Goal: Check status: Check status

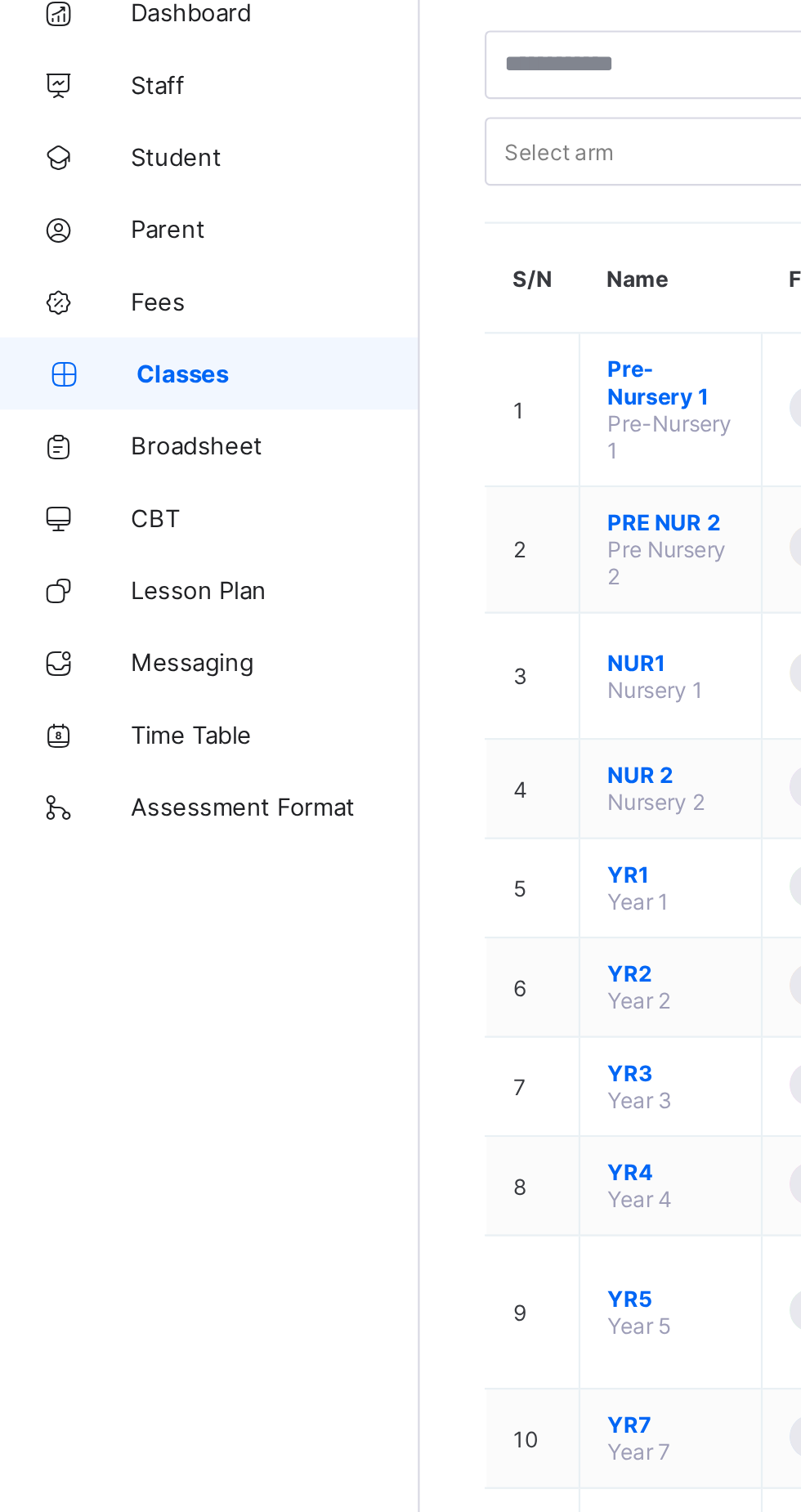
click at [103, 284] on link "Broadsheet" at bounding box center [97, 294] width 196 height 33
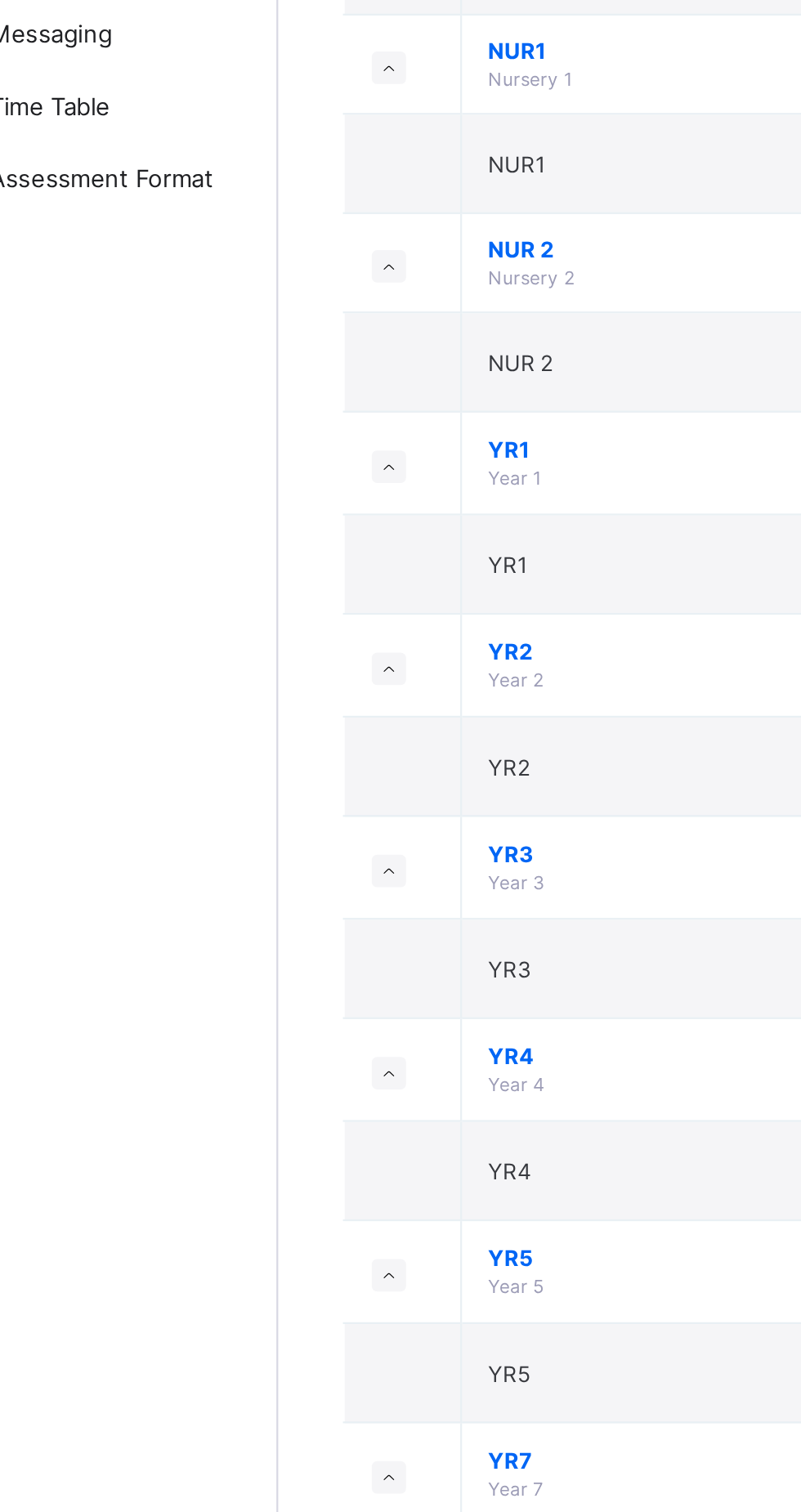
click at [297, 941] on span "YR5" at bounding box center [442, 947] width 302 height 13
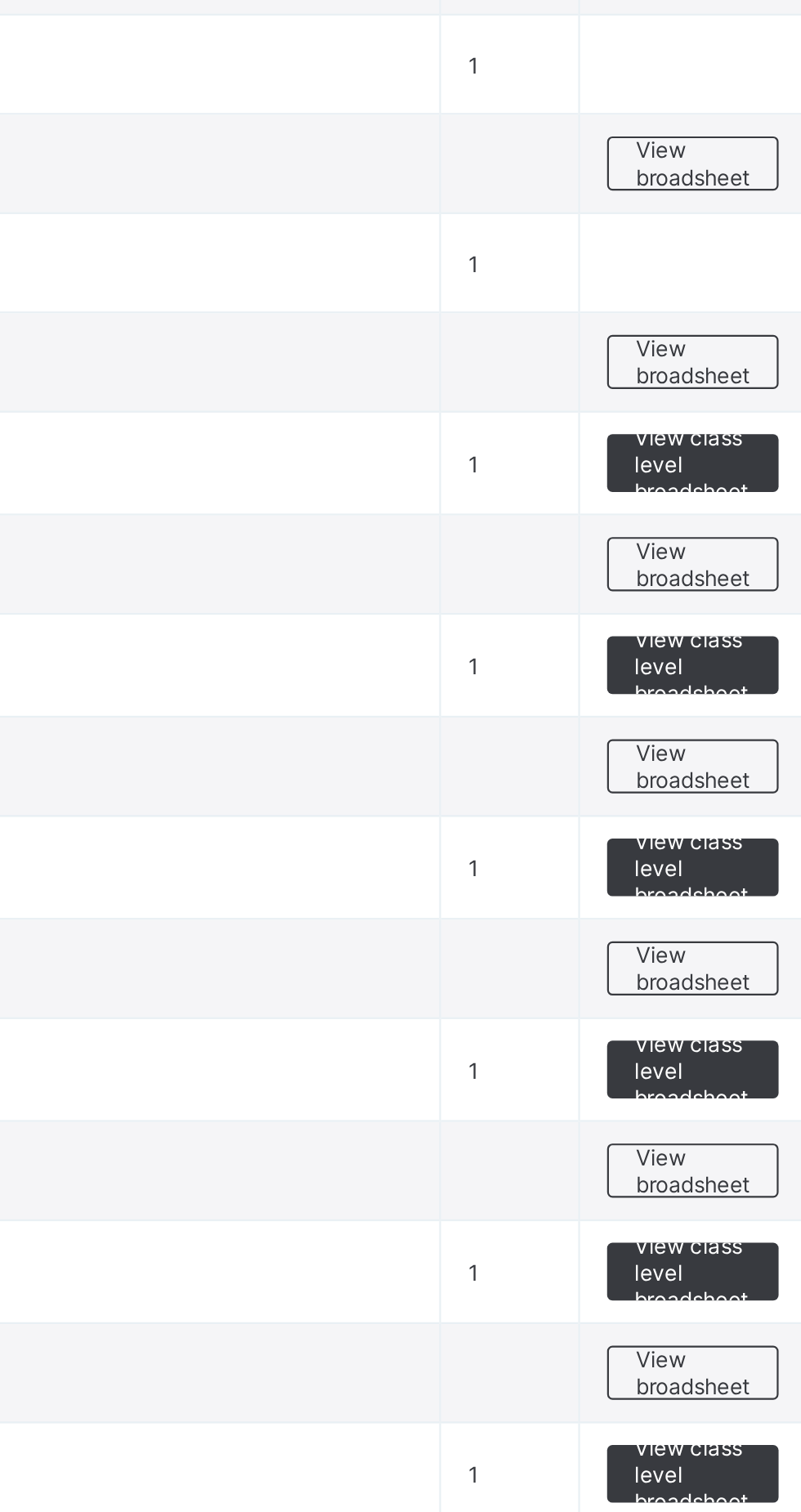
click at [719, 946] on span "View class level broadsheet" at bounding box center [720, 953] width 53 height 37
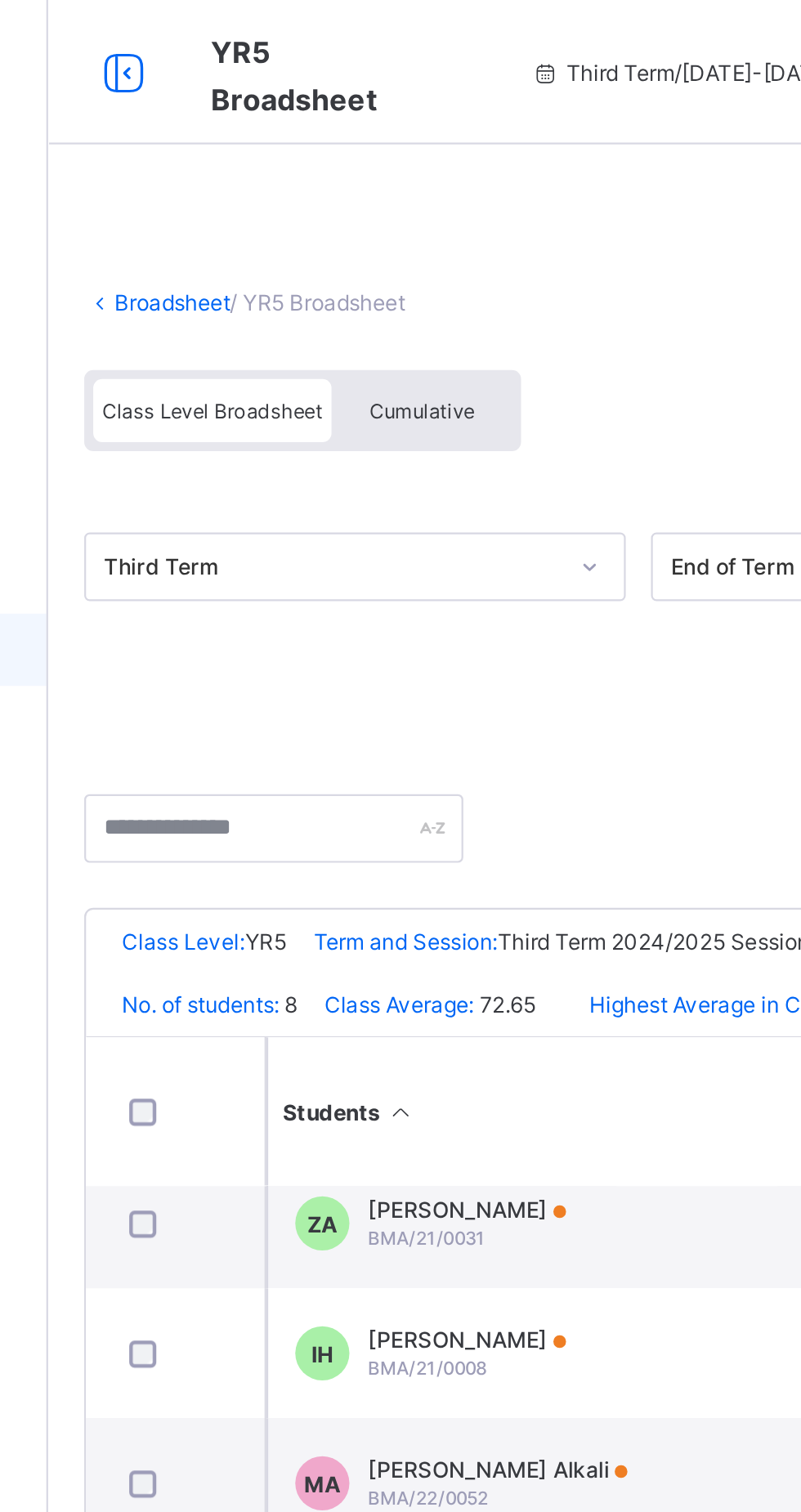
scroll to position [136, 99]
click at [423, 553] on div "Ziyaadatulkhayr Abdurrazaq BMA/21/0031" at bounding box center [385, 553] width 90 height 24
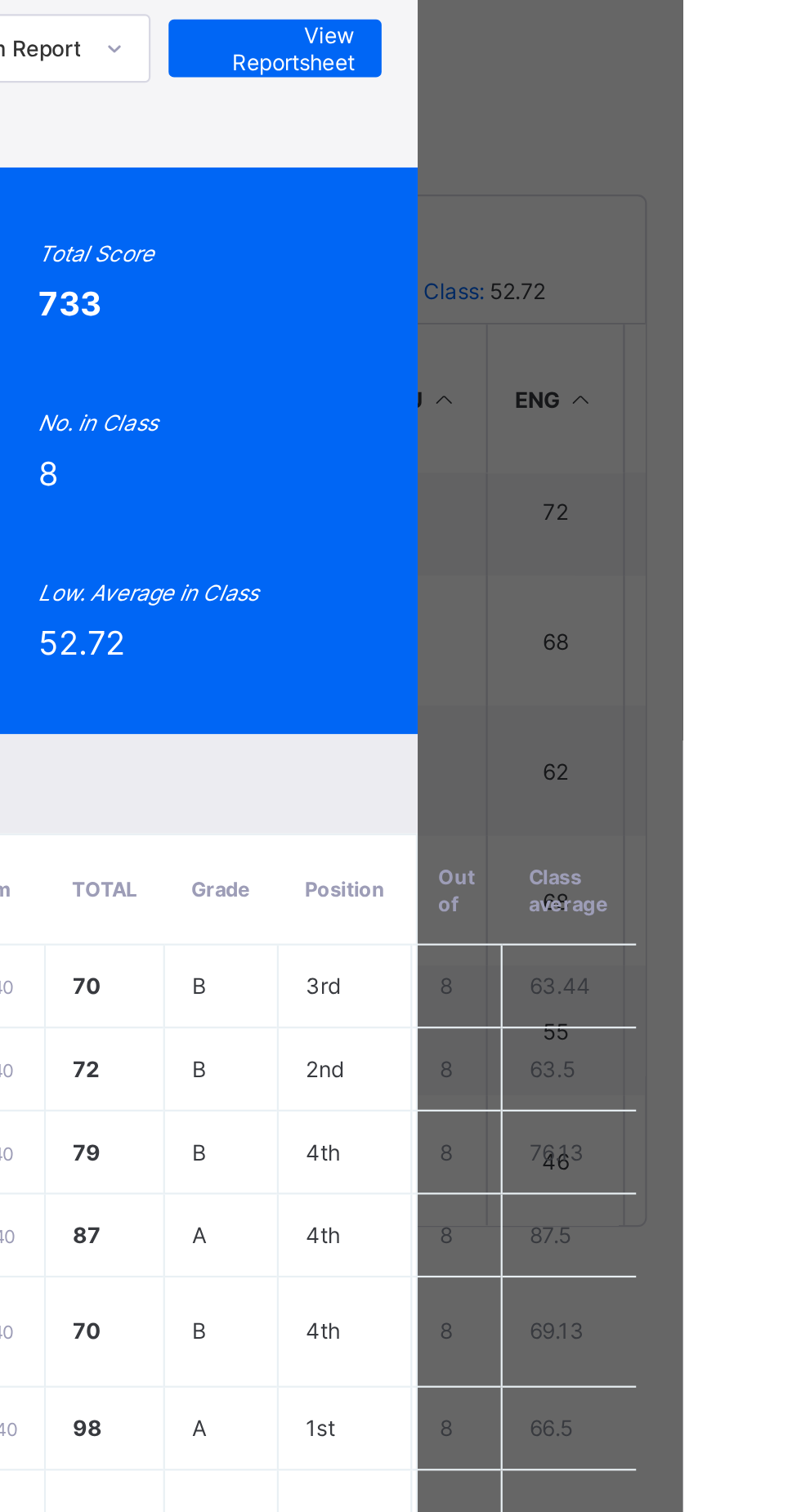
click at [652, 357] on span "View Reportsheet" at bounding box center [616, 344] width 72 height 24
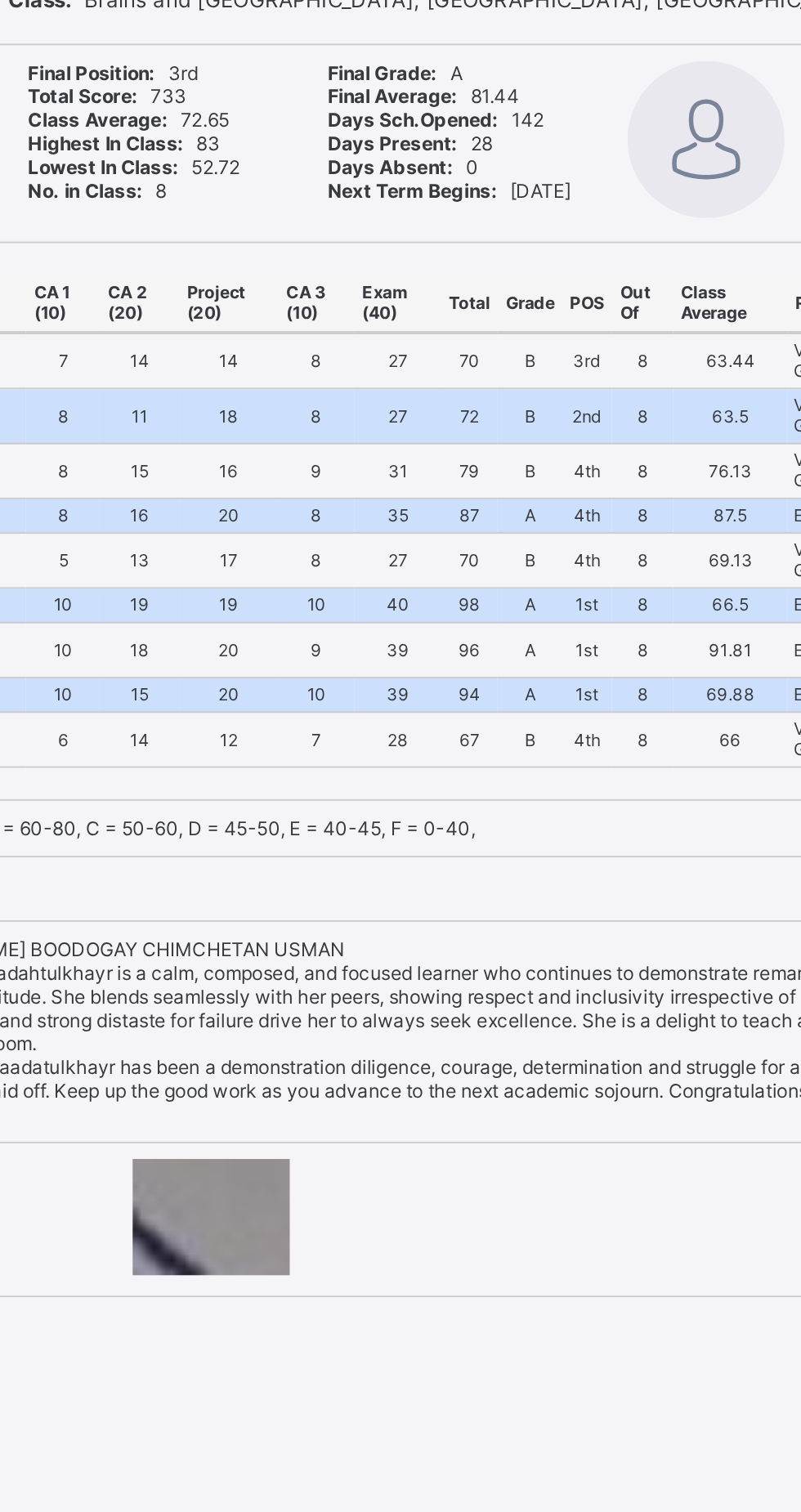
scroll to position [1, 0]
